Goal: Task Accomplishment & Management: Complete application form

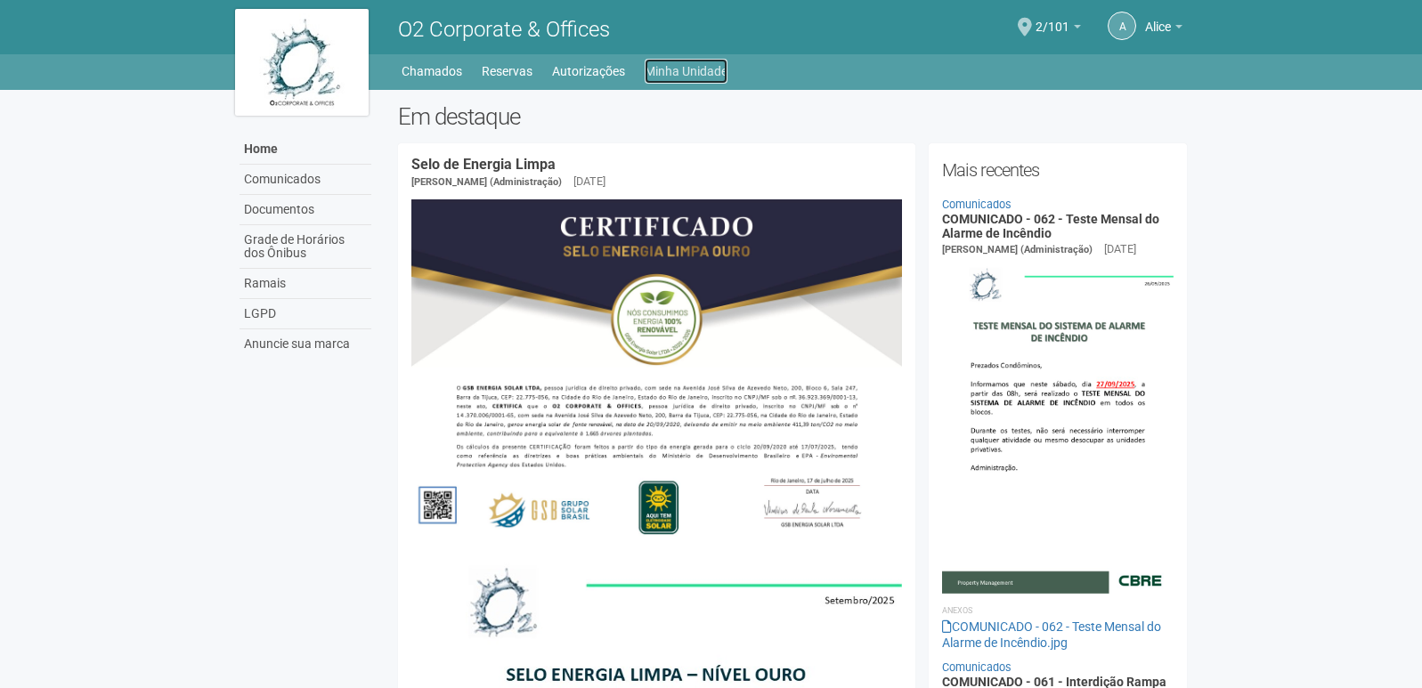
click at [691, 73] on link "Minha Unidade" at bounding box center [685, 71] width 83 height 25
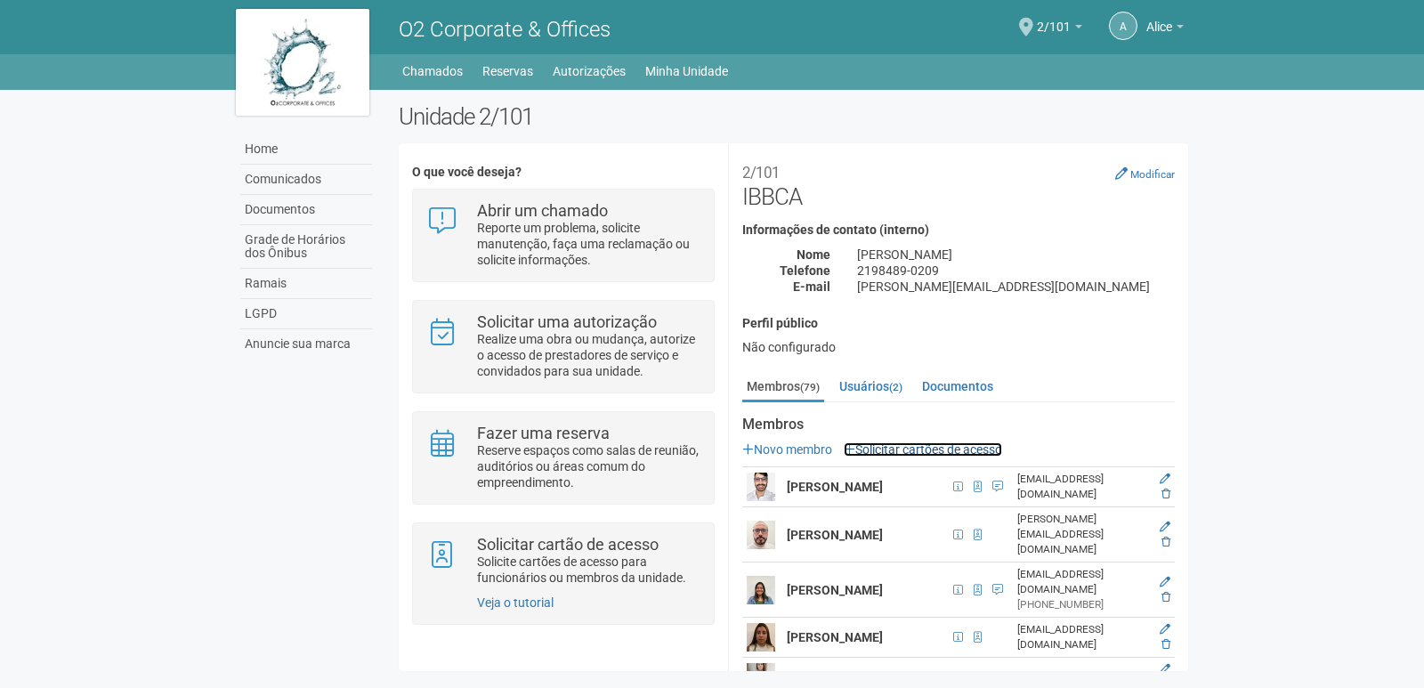
click at [968, 449] on link "Solicitar cartões de acesso" at bounding box center [923, 449] width 158 height 14
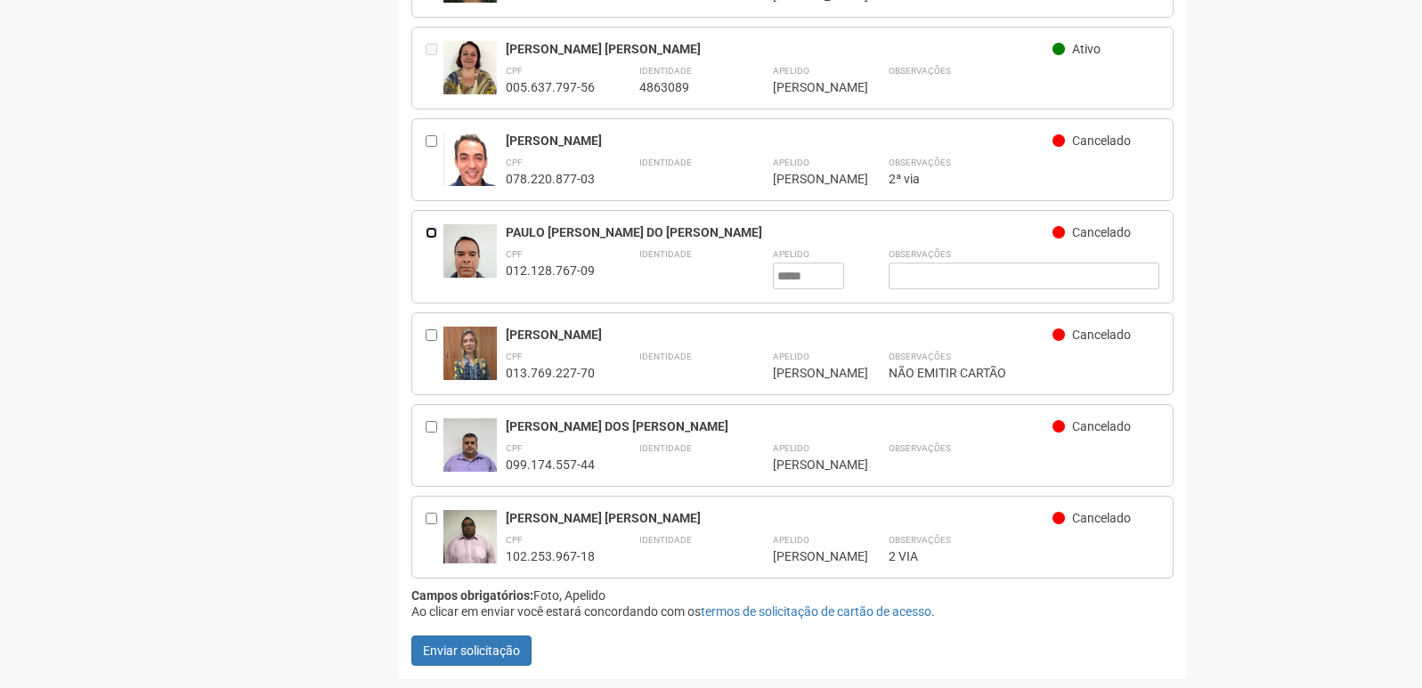
scroll to position [7749, 0]
click at [512, 650] on button "Enviar solicitação" at bounding box center [471, 651] width 120 height 30
